Goal: Information Seeking & Learning: Learn about a topic

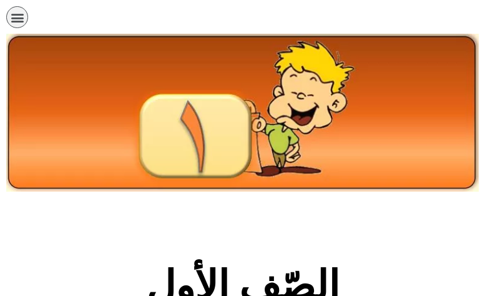
scroll to position [312, 0]
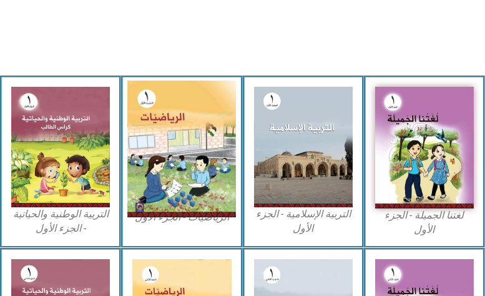
click at [199, 136] on img at bounding box center [181, 149] width 109 height 136
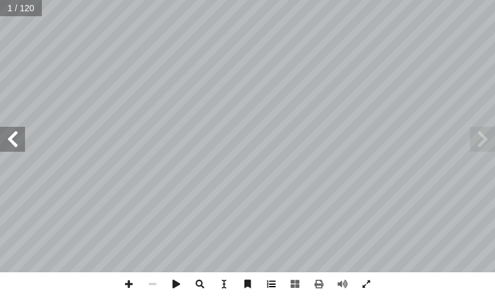
click at [269, 289] on span at bounding box center [271, 284] width 24 height 24
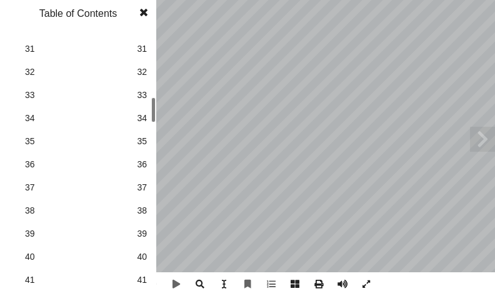
click at [142, 211] on span "38" at bounding box center [142, 210] width 10 height 13
click at [144, 14] on span at bounding box center [143, 12] width 22 height 25
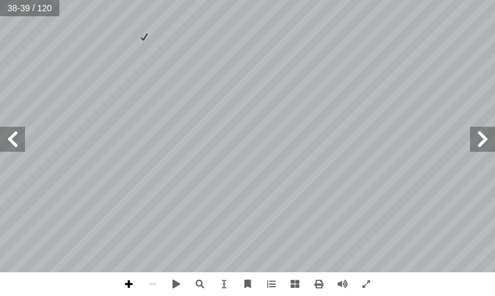
click at [126, 285] on span at bounding box center [129, 284] width 24 height 24
click at [127, 282] on span at bounding box center [129, 284] width 24 height 24
click at [23, 142] on span at bounding box center [12, 139] width 25 height 25
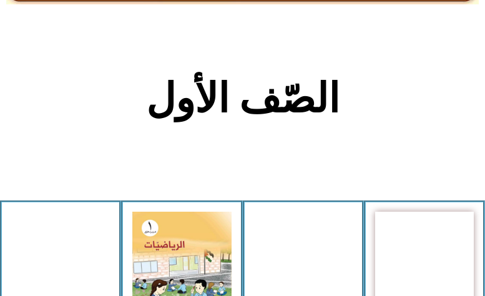
scroll to position [250, 0]
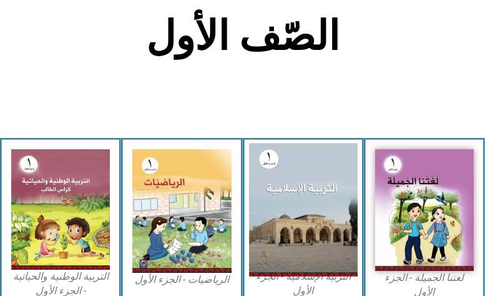
click at [321, 206] on img at bounding box center [303, 209] width 109 height 133
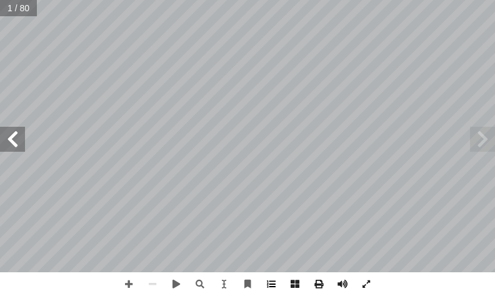
click at [272, 284] on span at bounding box center [271, 284] width 24 height 24
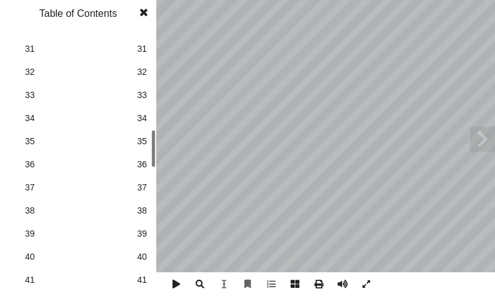
click at [139, 46] on span "31" at bounding box center [142, 48] width 10 height 13
click at [147, 12] on span at bounding box center [143, 12] width 22 height 25
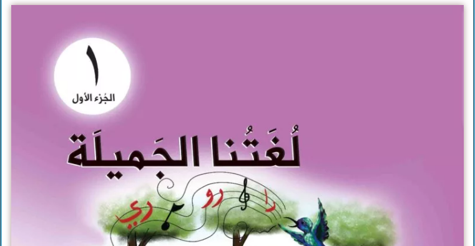
scroll to position [312, 0]
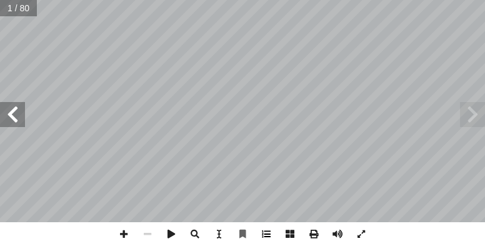
click at [266, 236] on span at bounding box center [266, 234] width 24 height 24
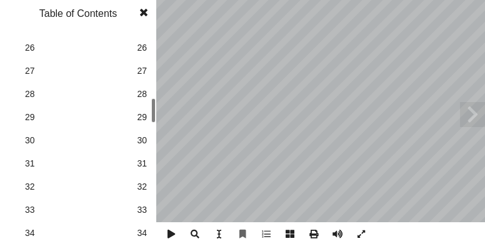
click at [145, 141] on span "30" at bounding box center [142, 140] width 10 height 13
click at [139, 14] on span at bounding box center [143, 12] width 22 height 25
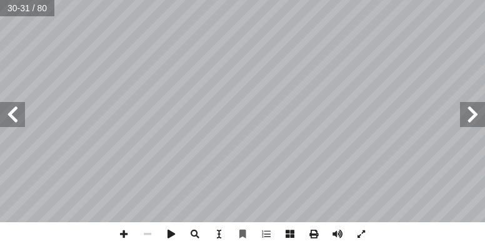
click at [478, 116] on span at bounding box center [472, 114] width 25 height 25
click at [127, 236] on span at bounding box center [124, 234] width 24 height 24
